Goal: Information Seeking & Learning: Learn about a topic

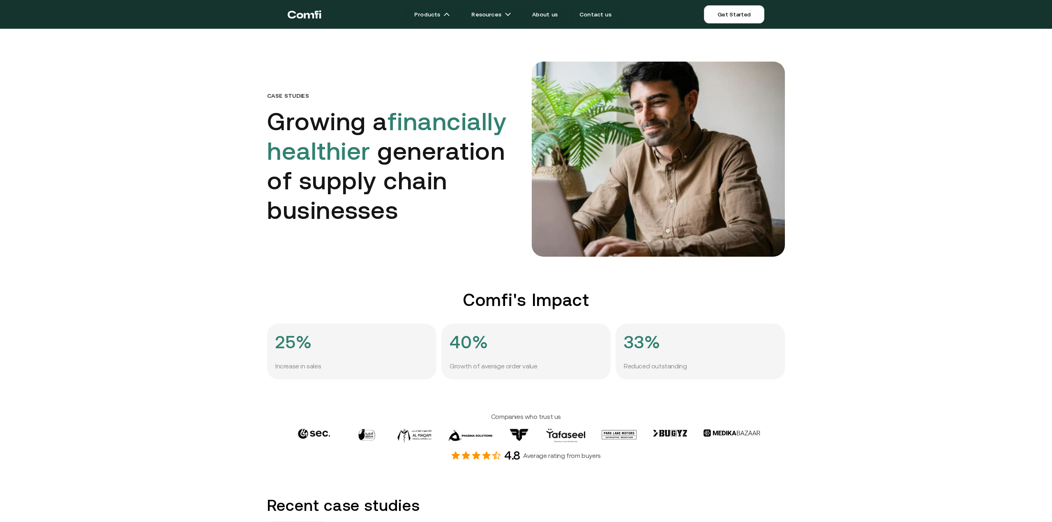
click at [424, 16] on link "Products" at bounding box center [431, 14] width 55 height 16
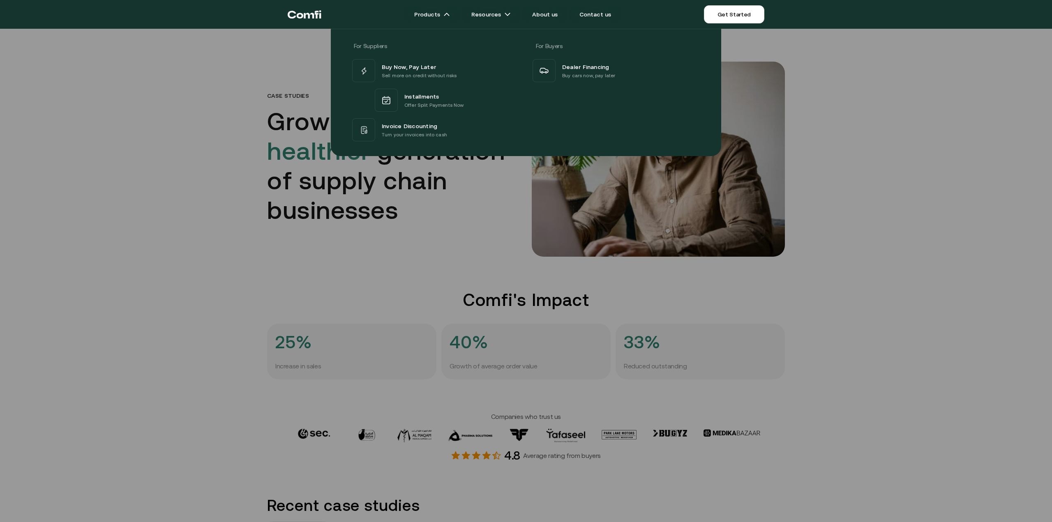
click at [418, 121] on span "Invoice Discounting" at bounding box center [409, 126] width 55 height 10
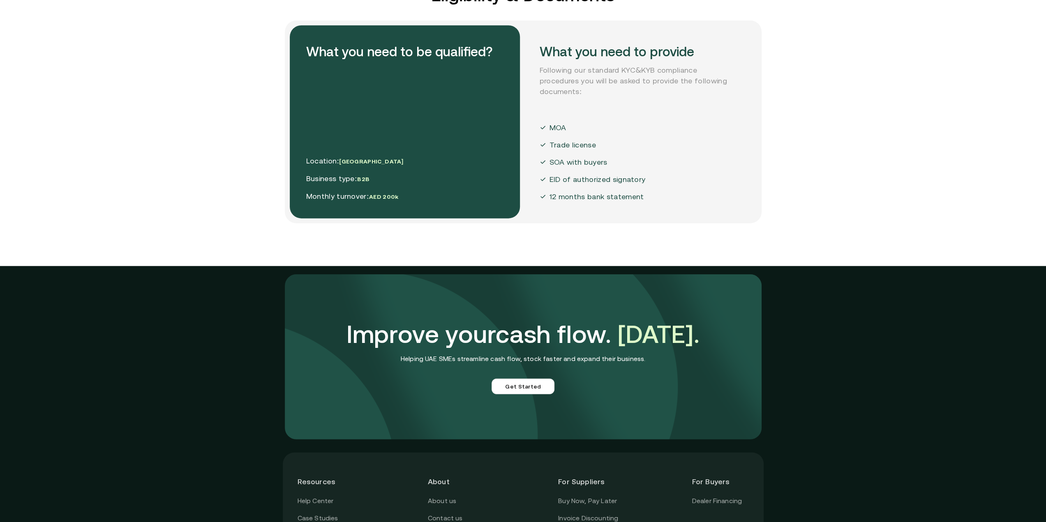
scroll to position [2164, 0]
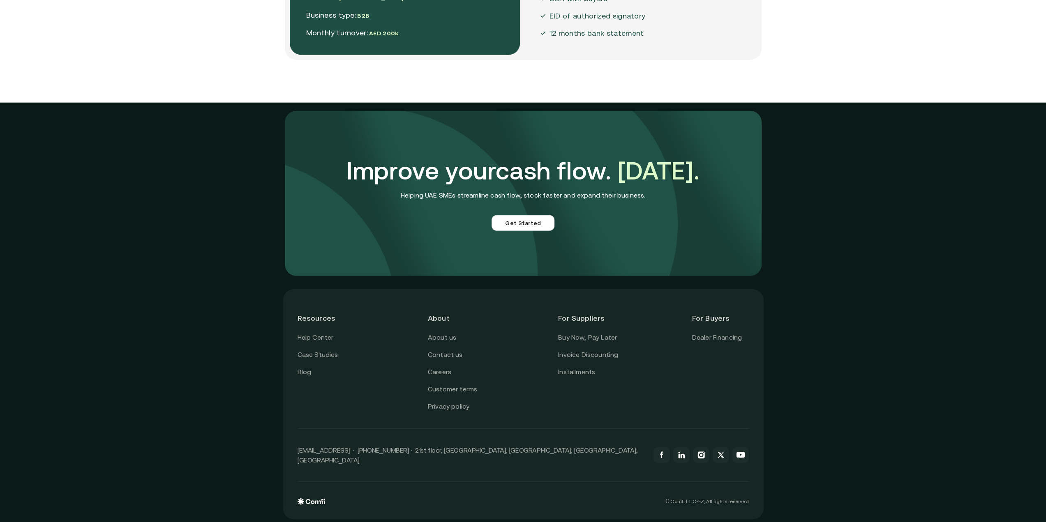
click at [600, 338] on link "Buy Now, Pay Later" at bounding box center [587, 337] width 59 height 11
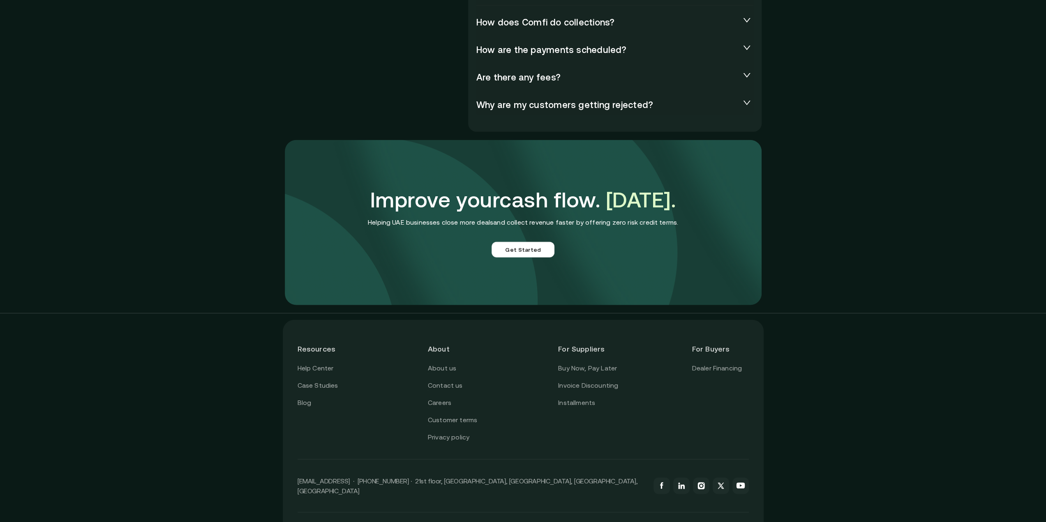
scroll to position [1958, 0]
